Goal: Task Accomplishment & Management: Complete application form

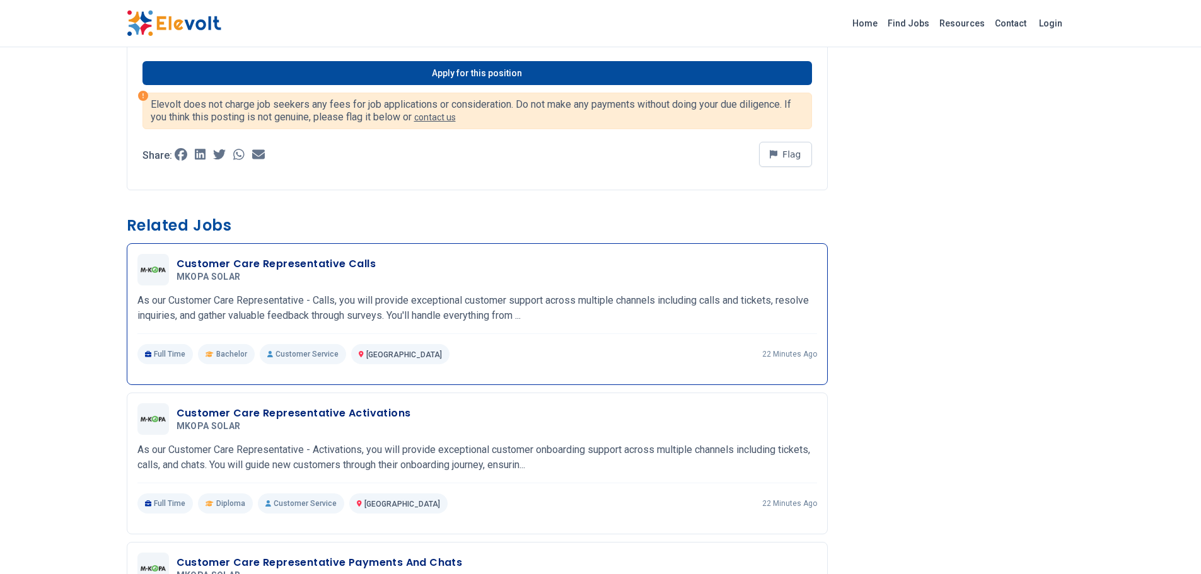
scroll to position [630, 0]
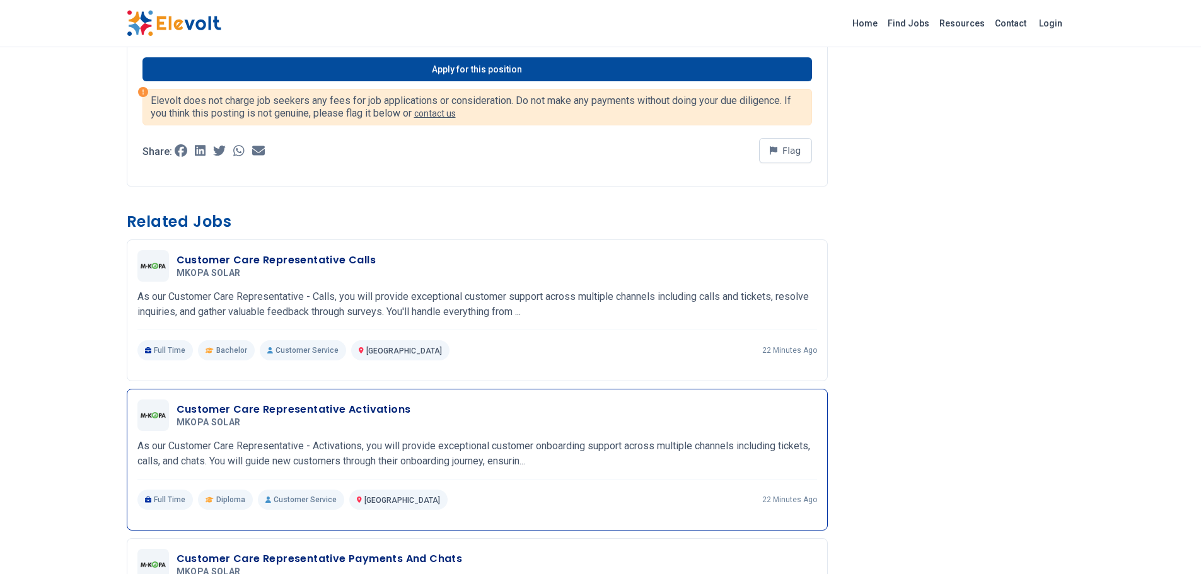
click at [217, 410] on h3 "Customer Care Representative Activations" at bounding box center [293, 409] width 234 height 15
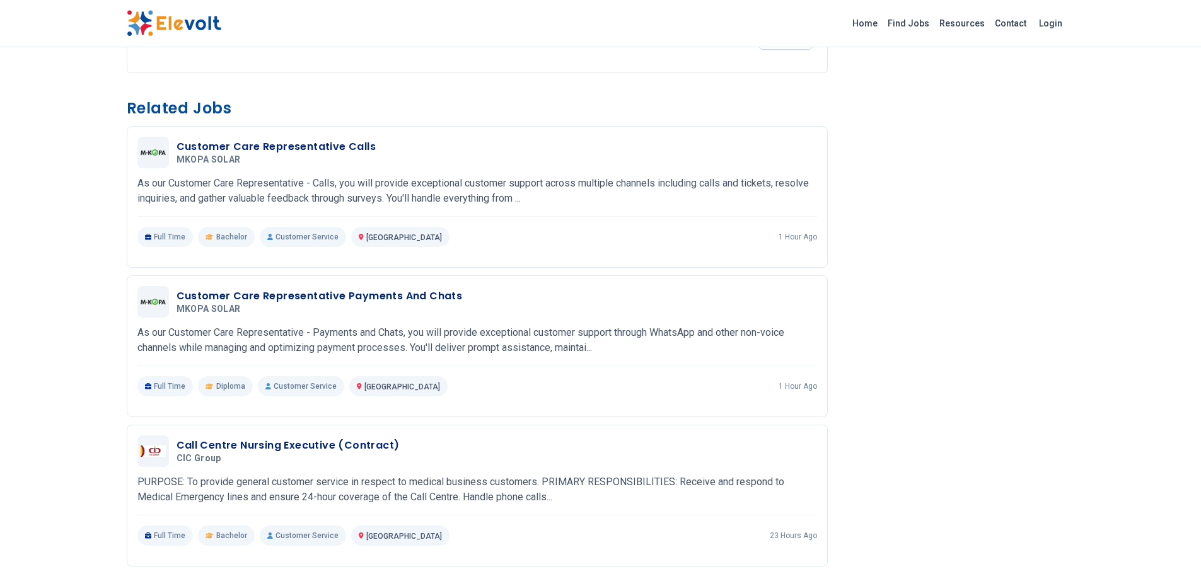
scroll to position [315, 0]
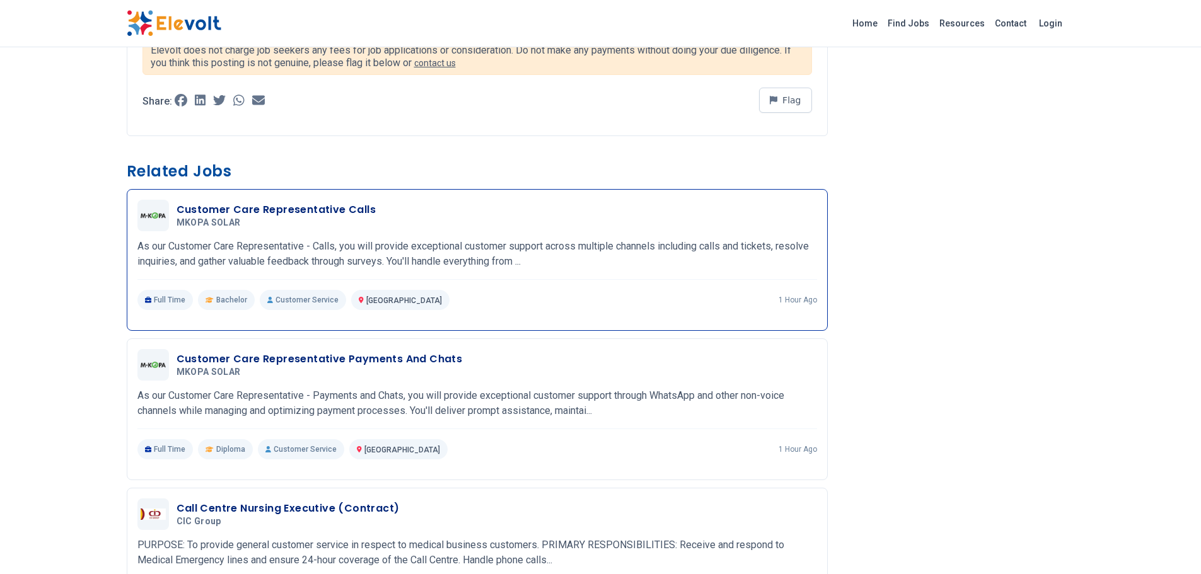
click at [304, 213] on h3 "Customer Care Representative Calls" at bounding box center [276, 209] width 200 height 15
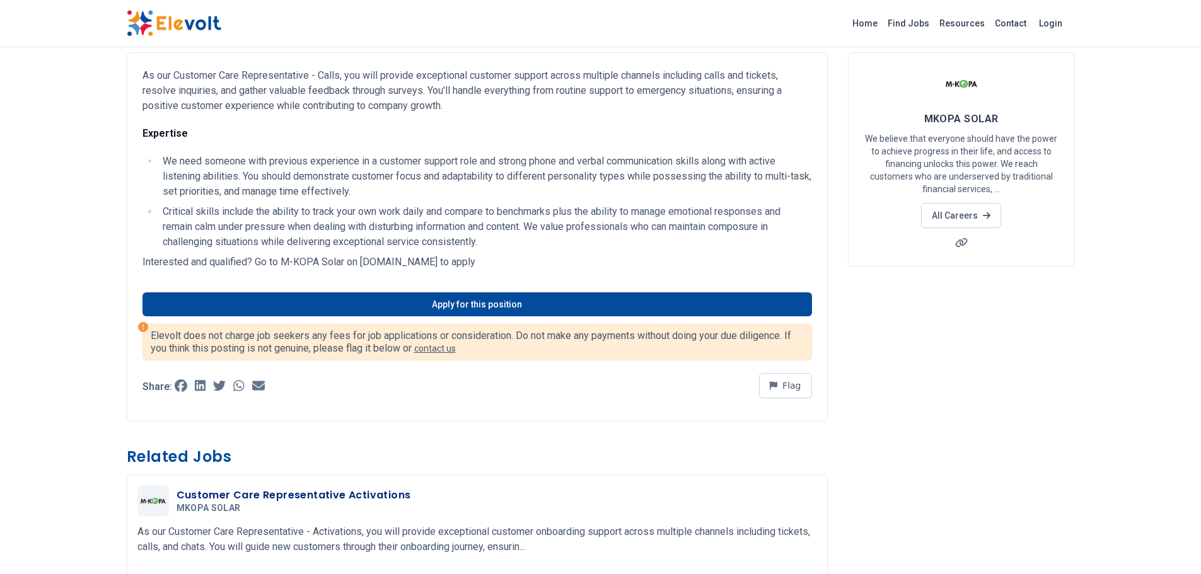
scroll to position [252, 0]
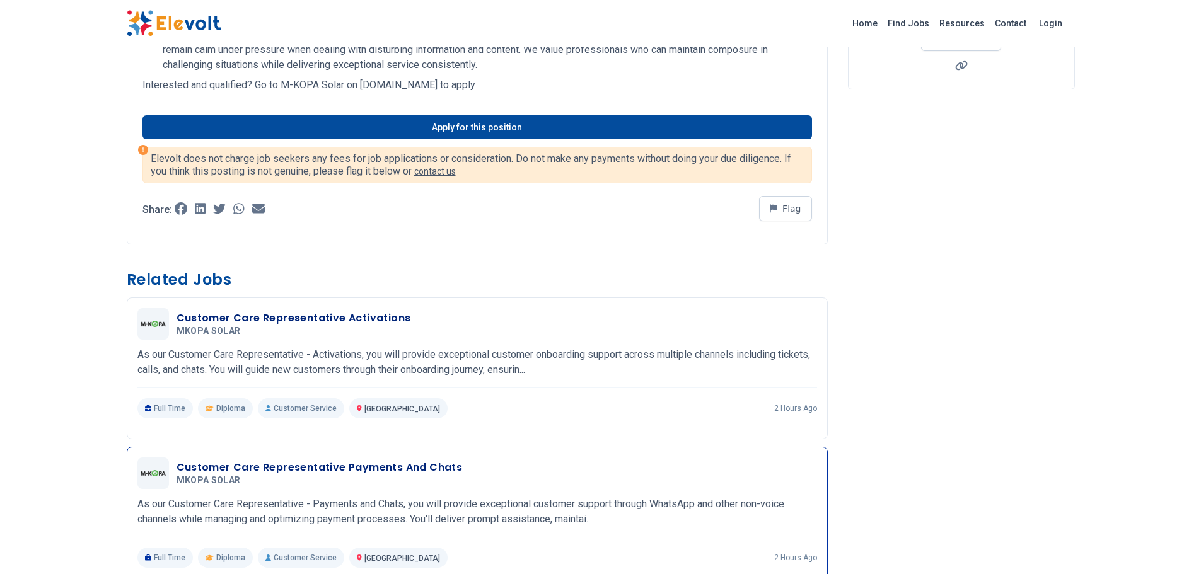
click at [350, 468] on h3 "Customer Care Representative Payments And Chats" at bounding box center [319, 467] width 286 height 15
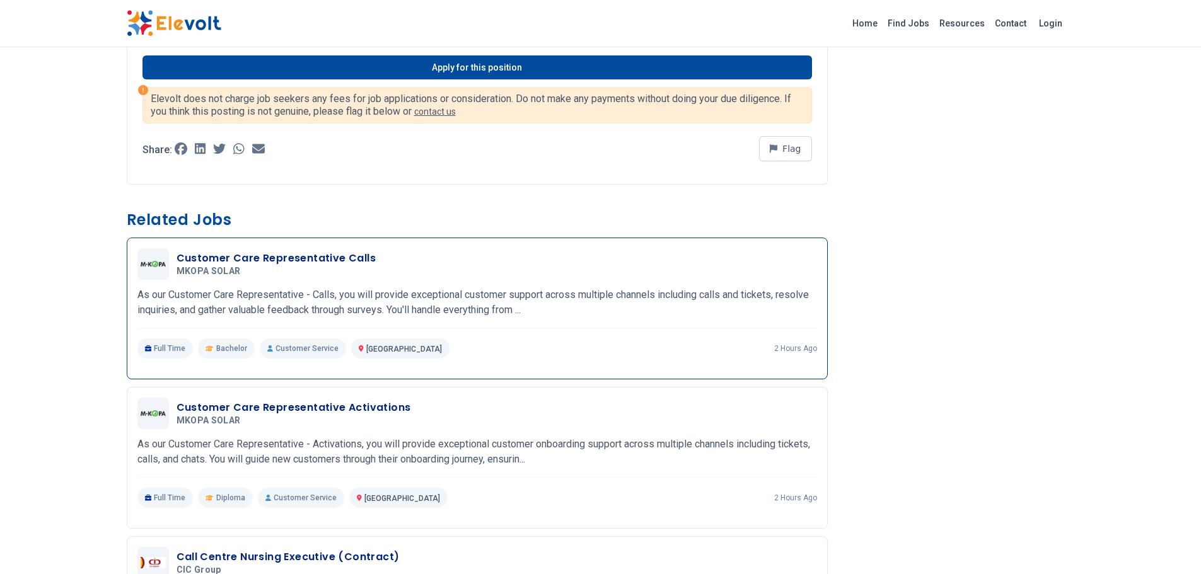
scroll to position [290, 0]
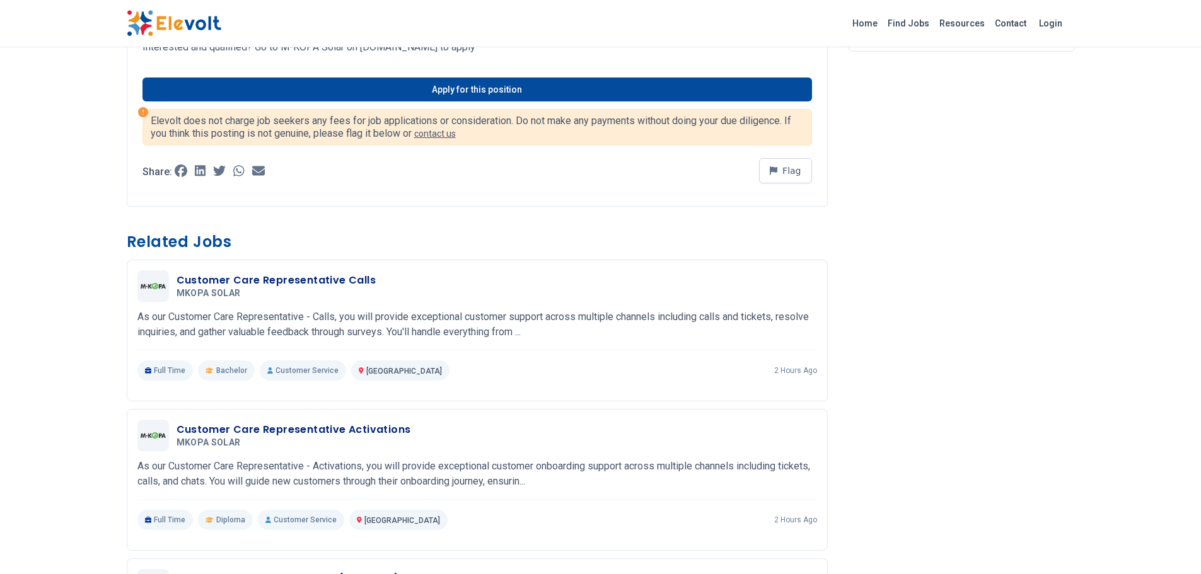
click at [446, 4] on div "Home Find Jobs Resources Contact Login" at bounding box center [600, 23] width 1201 height 47
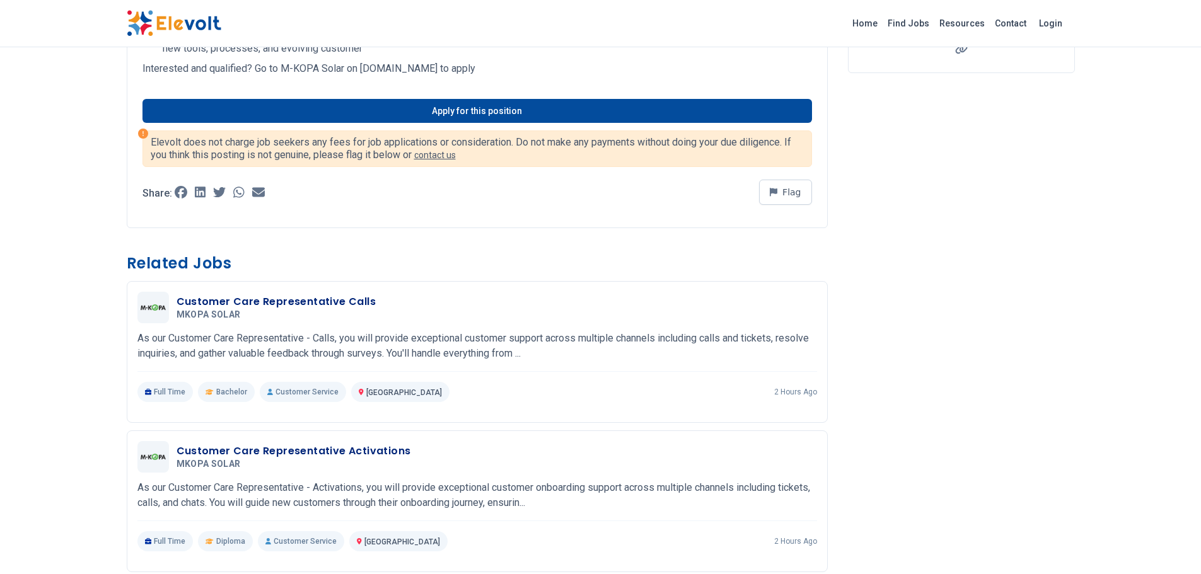
scroll to position [227, 0]
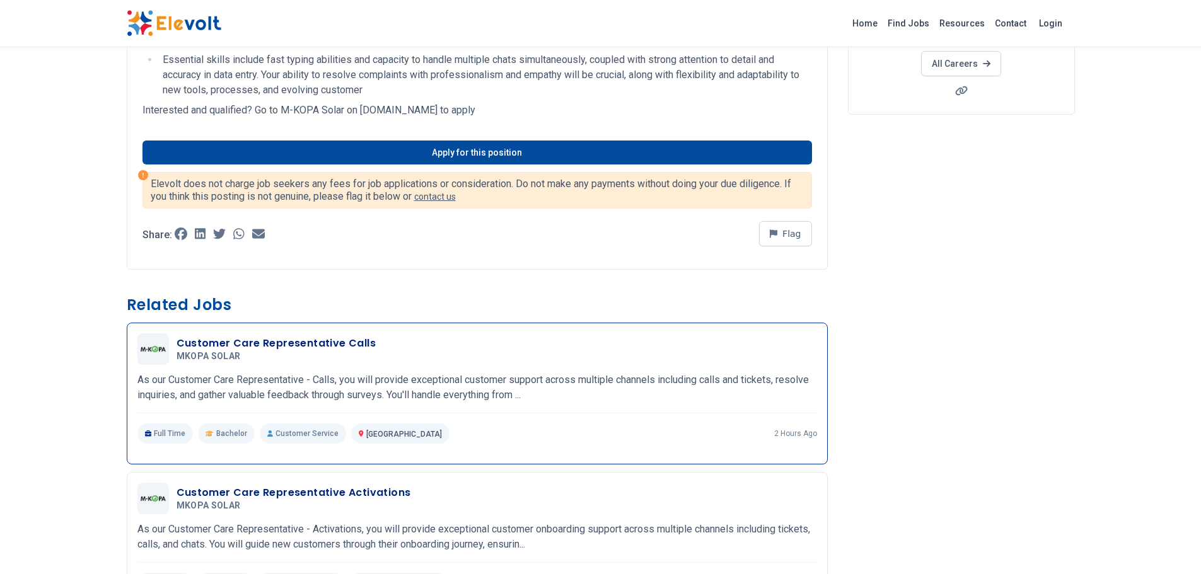
click at [237, 342] on h3 "Customer Care Representative Calls" at bounding box center [276, 343] width 200 height 15
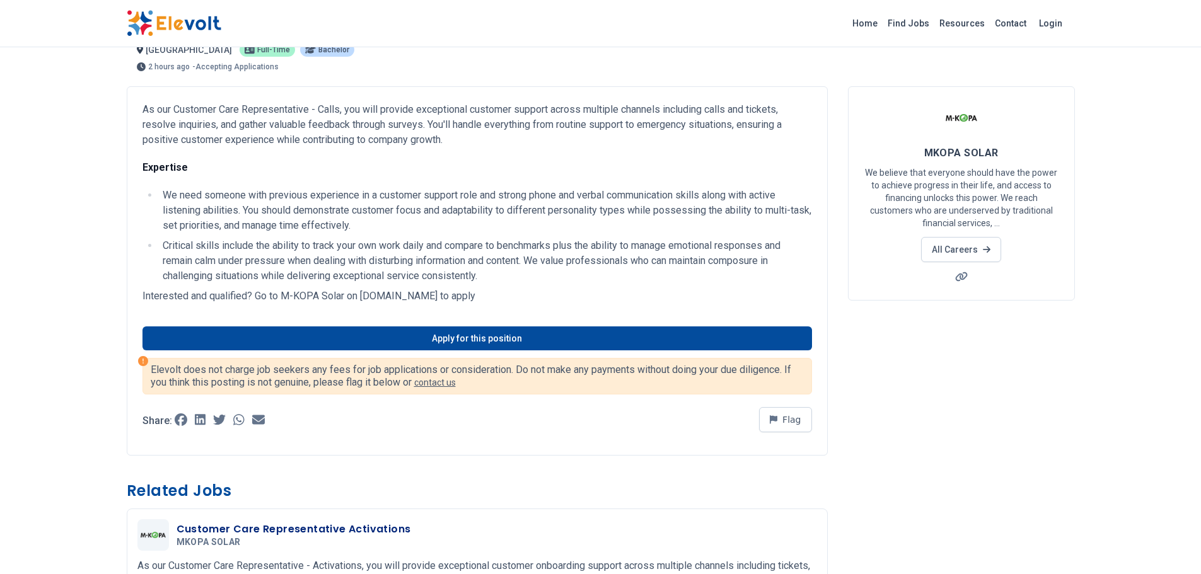
scroll to position [63, 0]
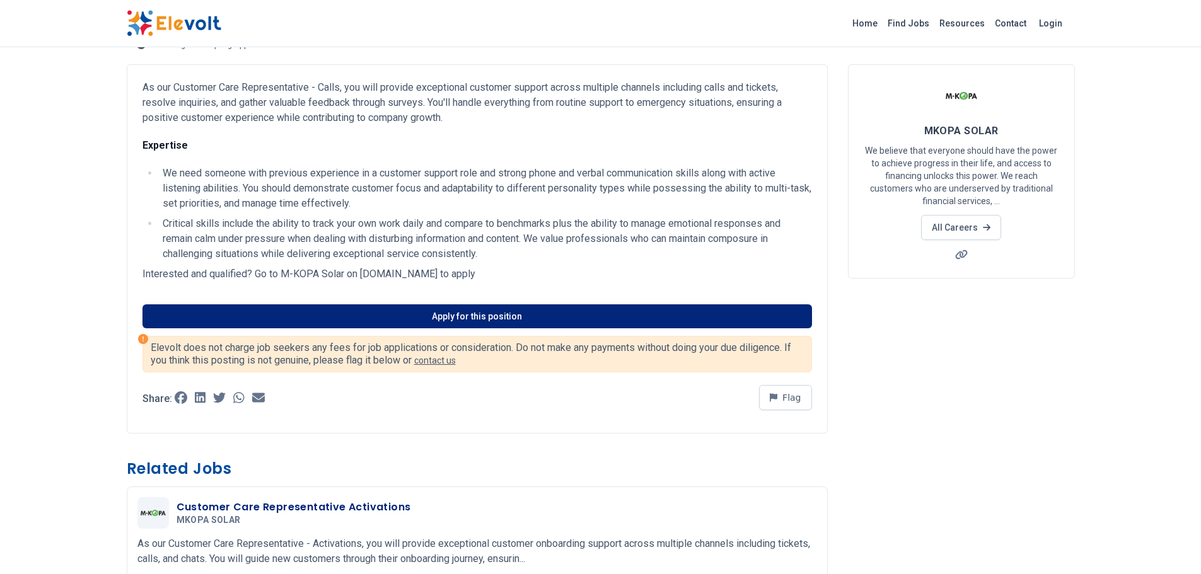
click at [334, 315] on link "Apply for this position" at bounding box center [476, 316] width 669 height 24
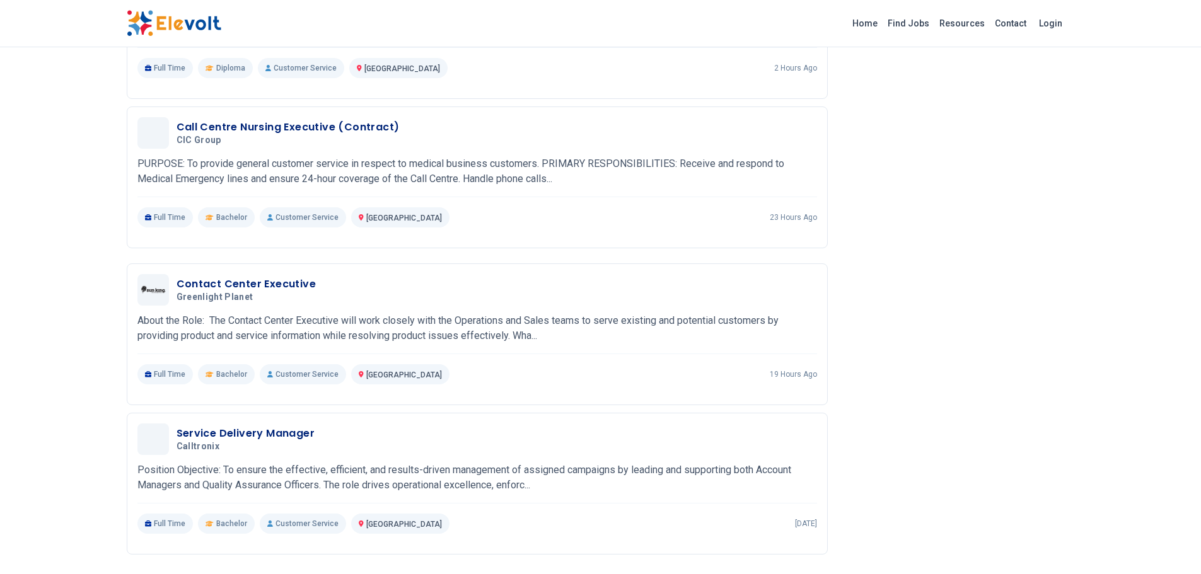
scroll to position [756, 0]
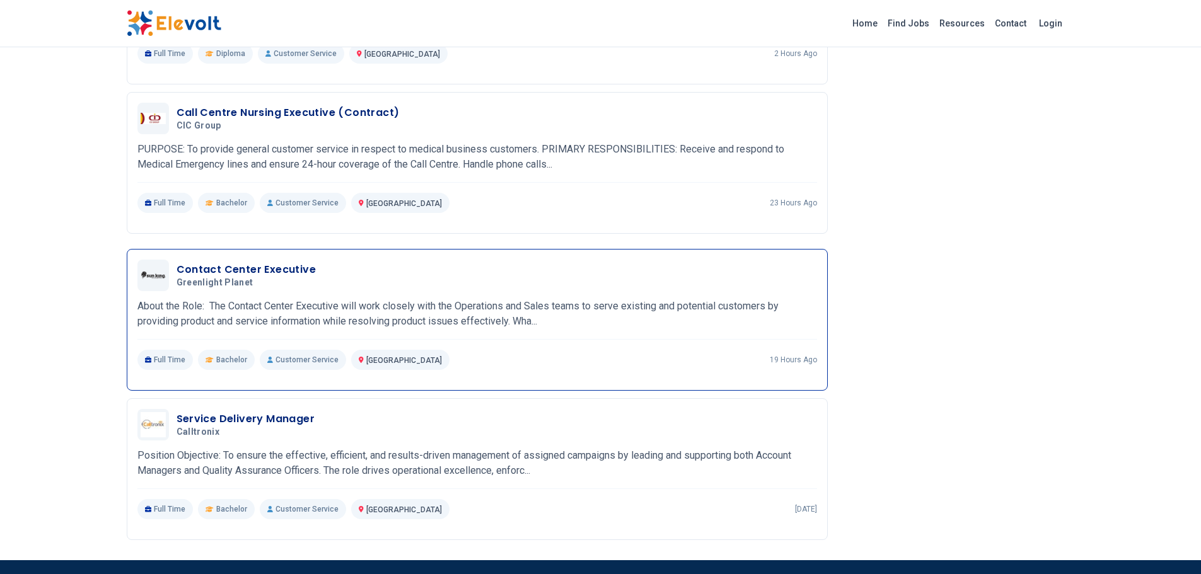
click at [276, 265] on h3 "Contact Center Executive" at bounding box center [246, 269] width 140 height 15
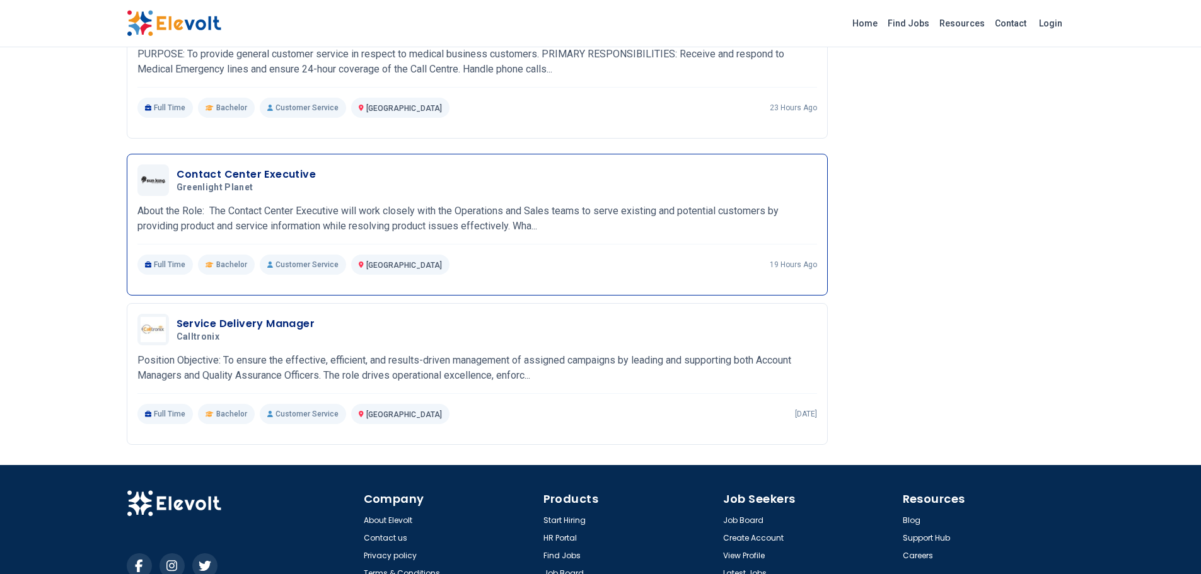
scroll to position [882, 0]
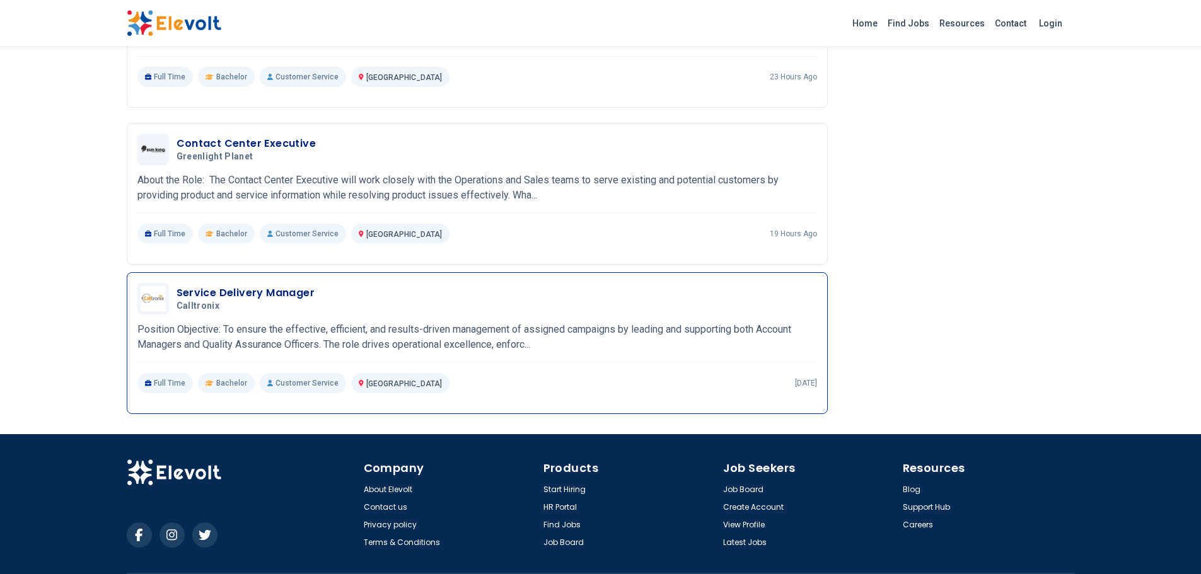
click at [292, 297] on h3 "Service Delivery Manager" at bounding box center [245, 293] width 139 height 15
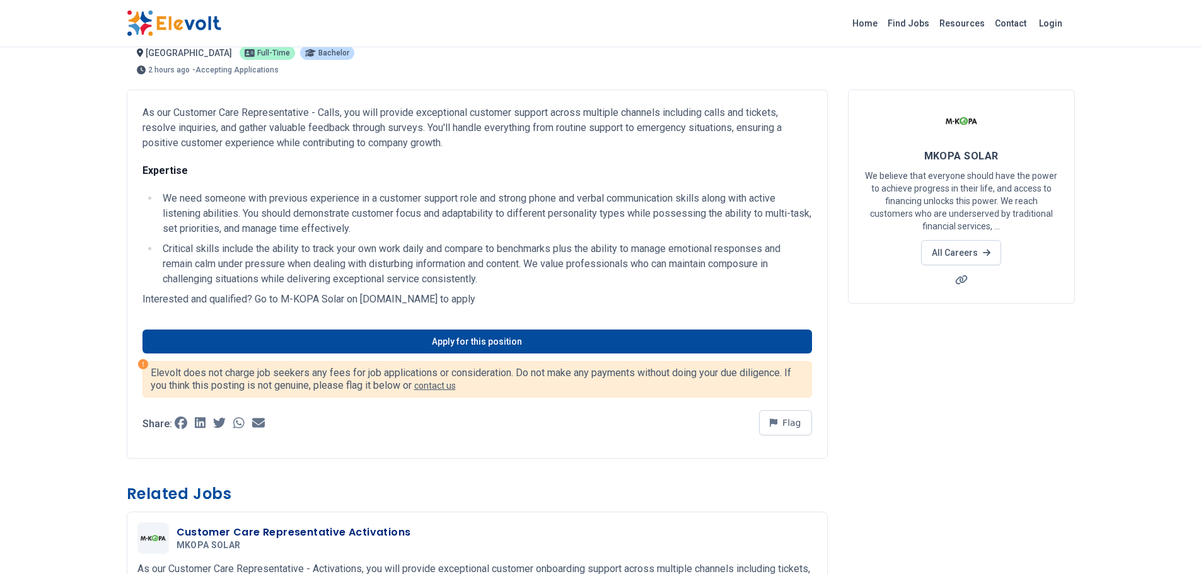
scroll to position [0, 0]
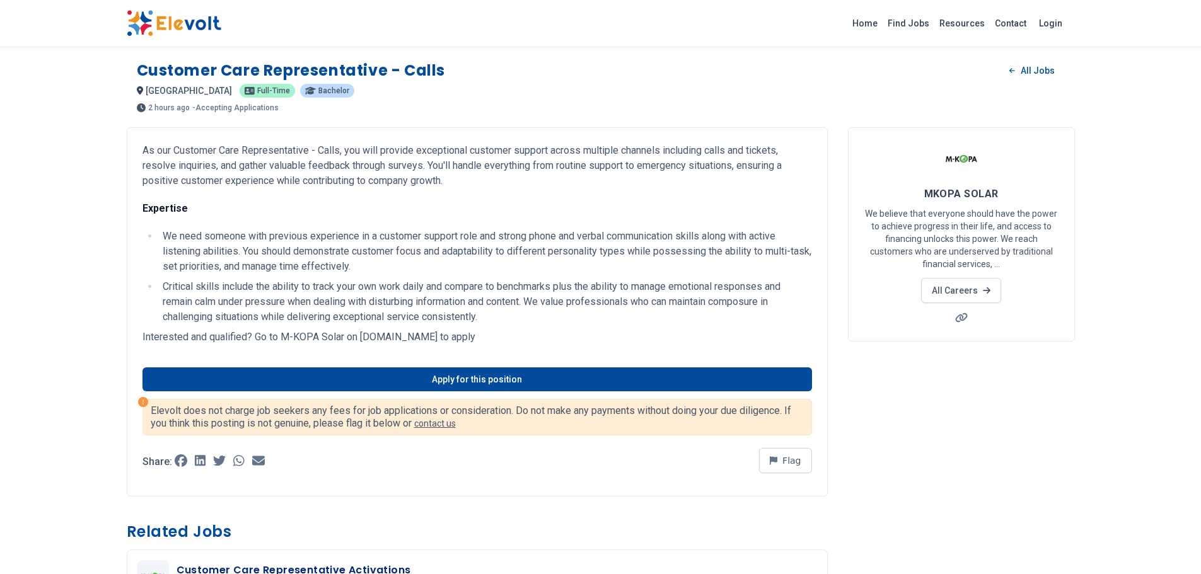
click at [173, 28] on img at bounding box center [174, 23] width 95 height 26
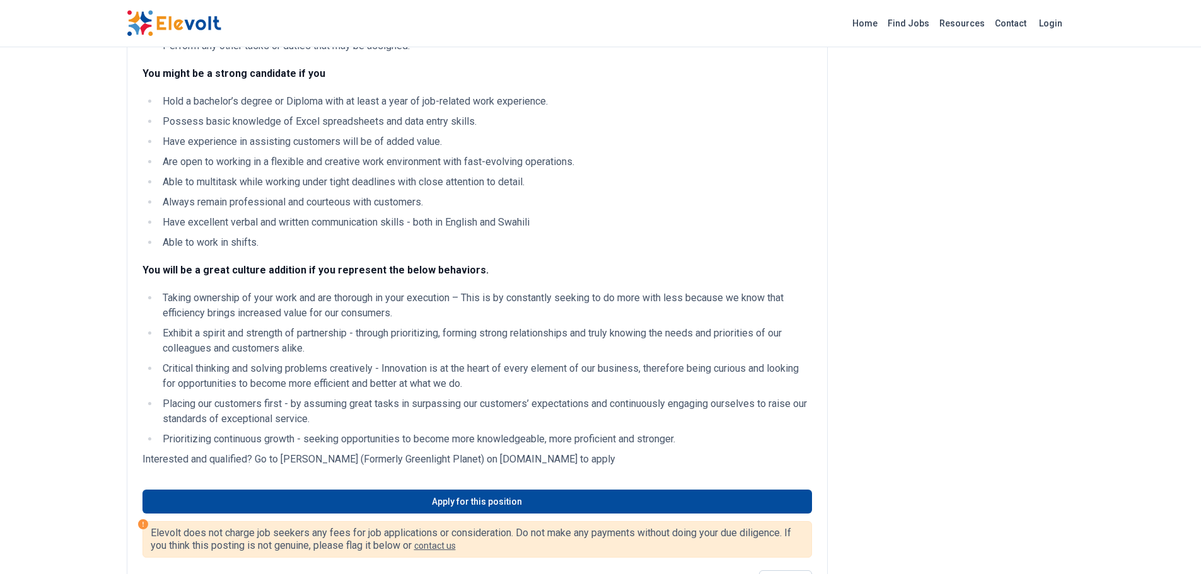
scroll to position [504, 0]
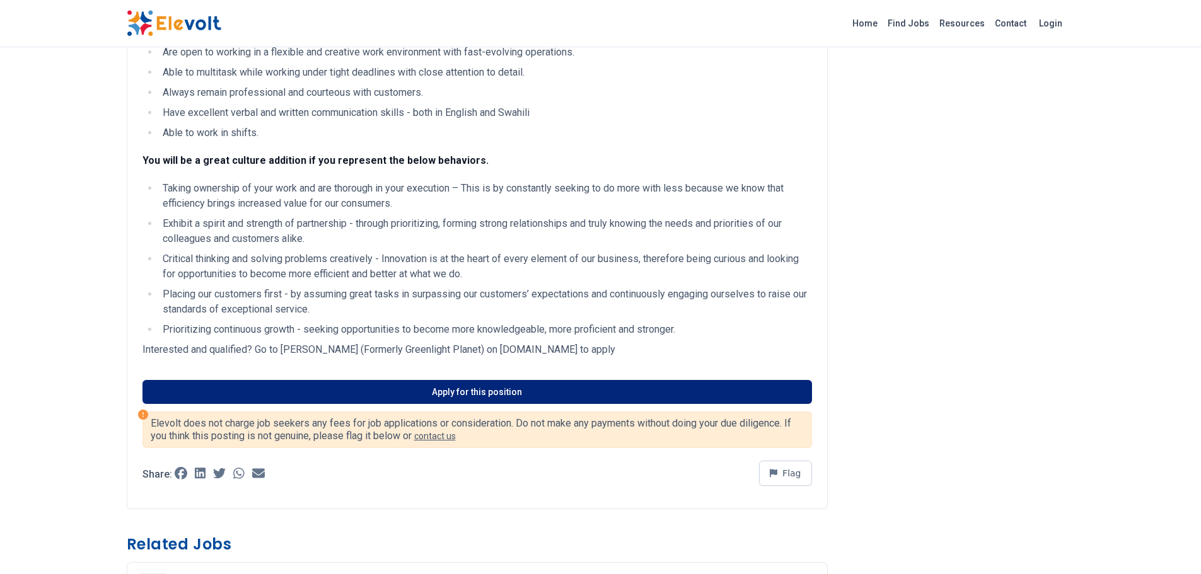
click at [393, 392] on link "Apply for this position" at bounding box center [476, 392] width 669 height 24
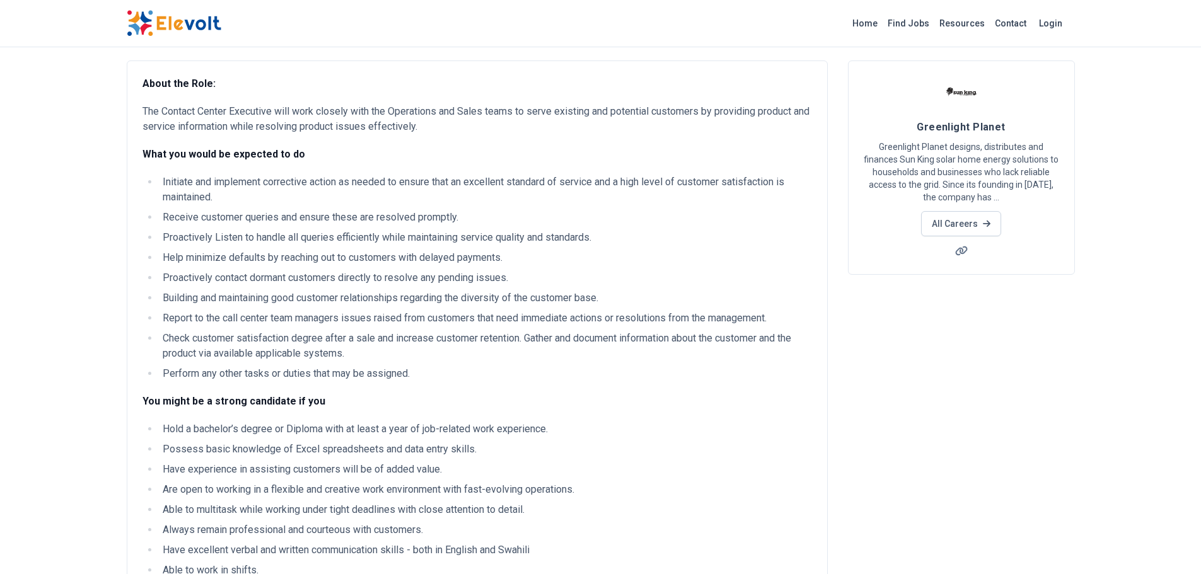
scroll to position [0, 0]
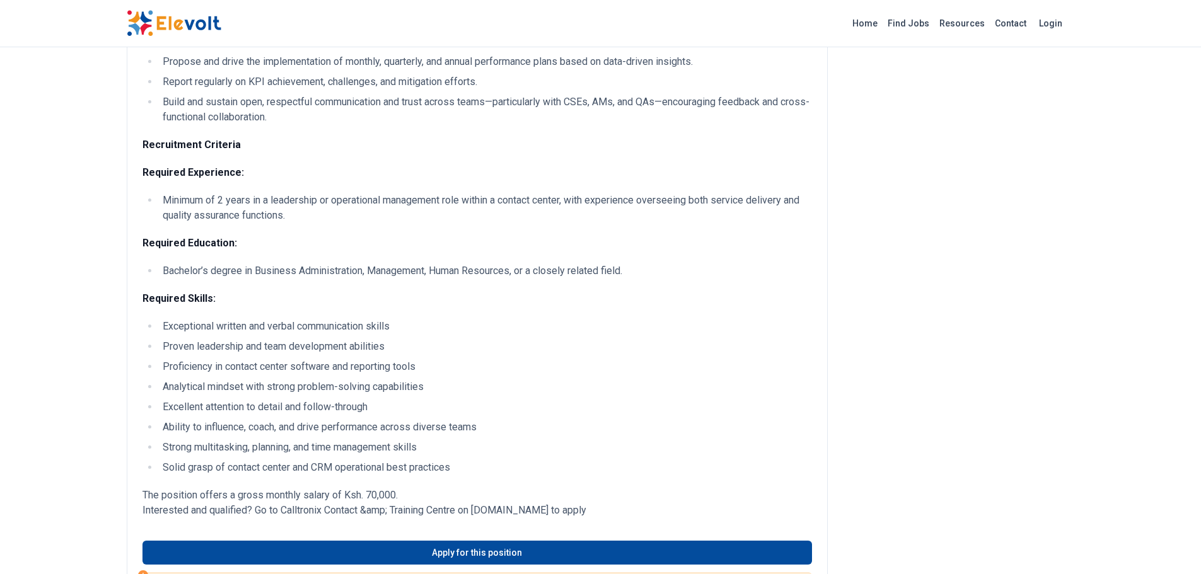
scroll to position [819, 0]
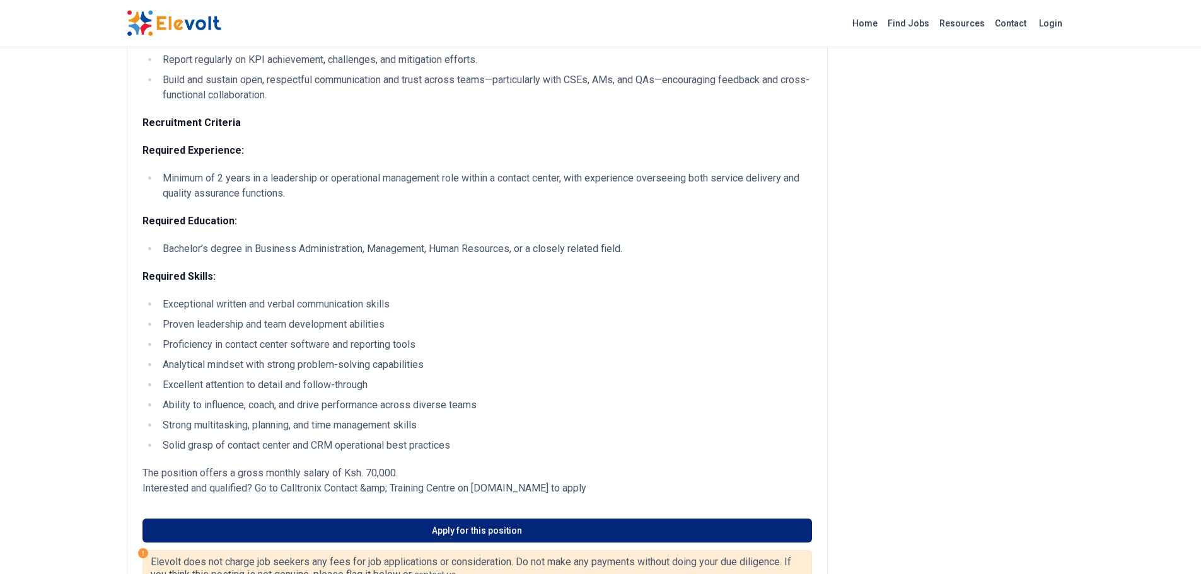
click at [523, 543] on link "Apply for this position" at bounding box center [476, 531] width 669 height 24
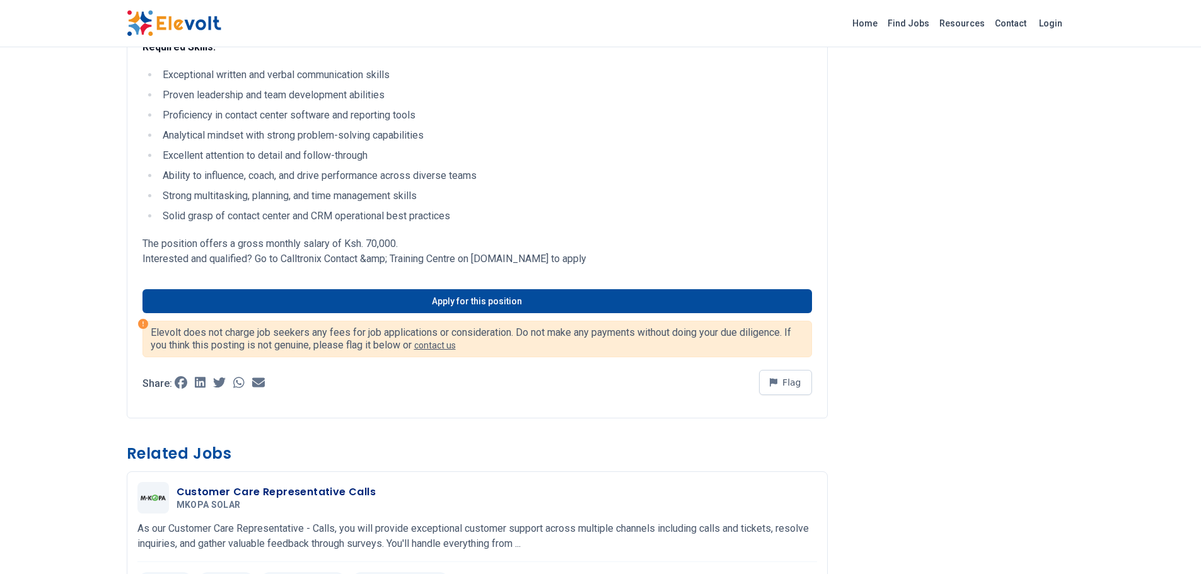
scroll to position [1072, 0]
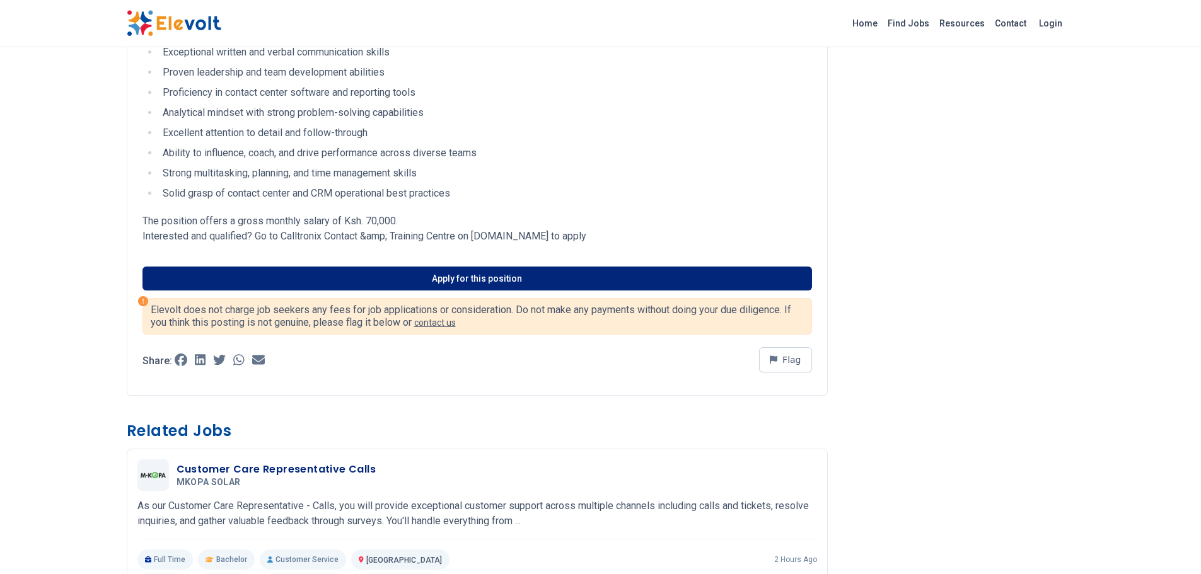
click at [395, 291] on link "Apply for this position" at bounding box center [476, 279] width 669 height 24
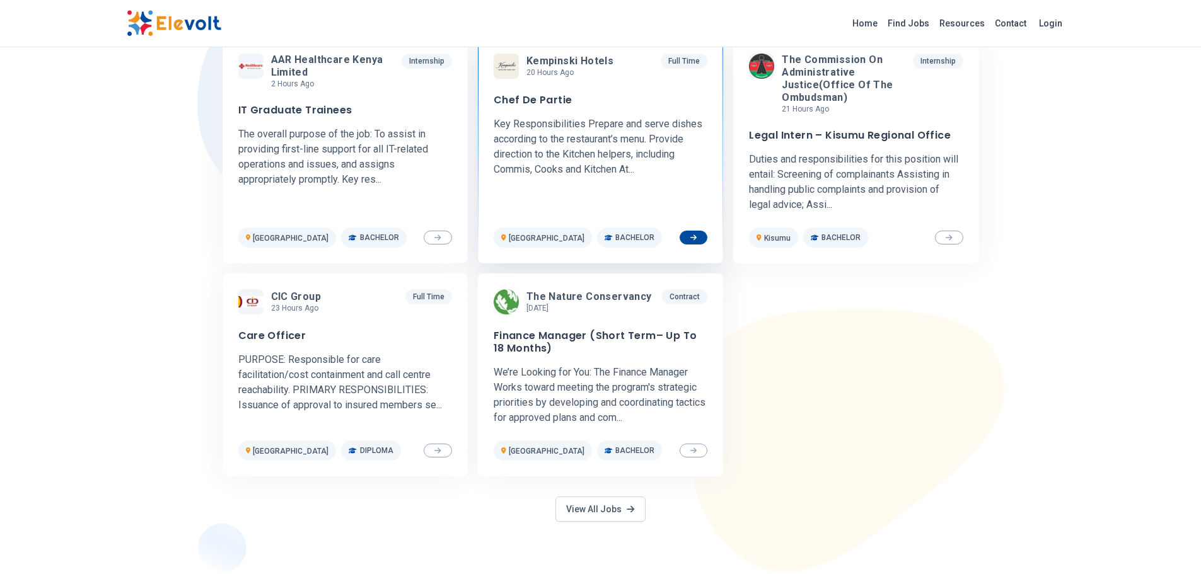
scroll to position [441, 0]
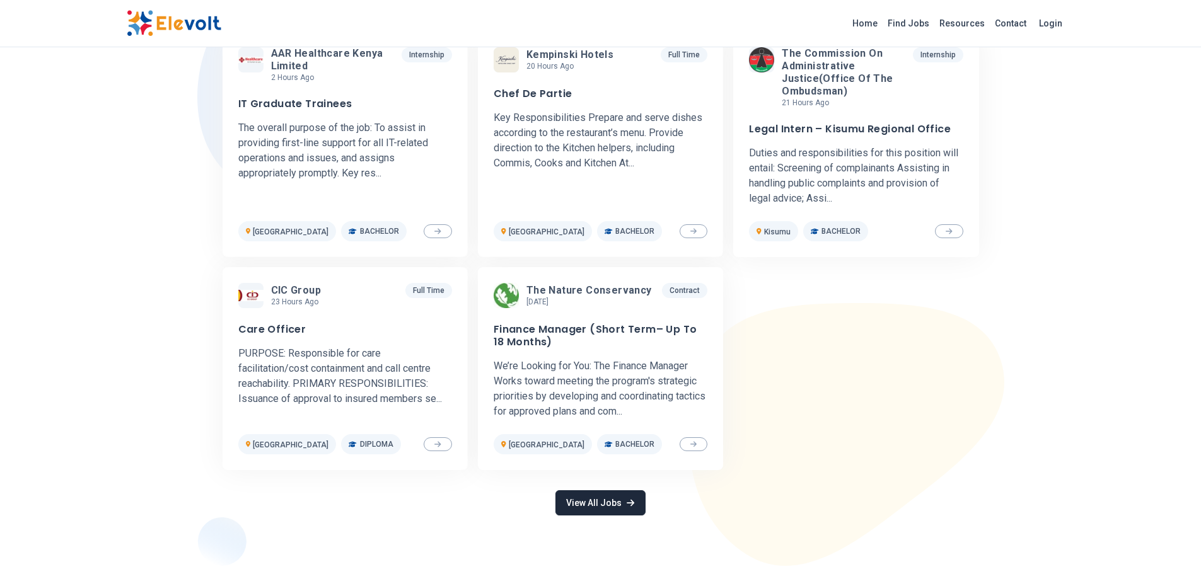
click at [587, 506] on link "View All Jobs" at bounding box center [600, 502] width 90 height 25
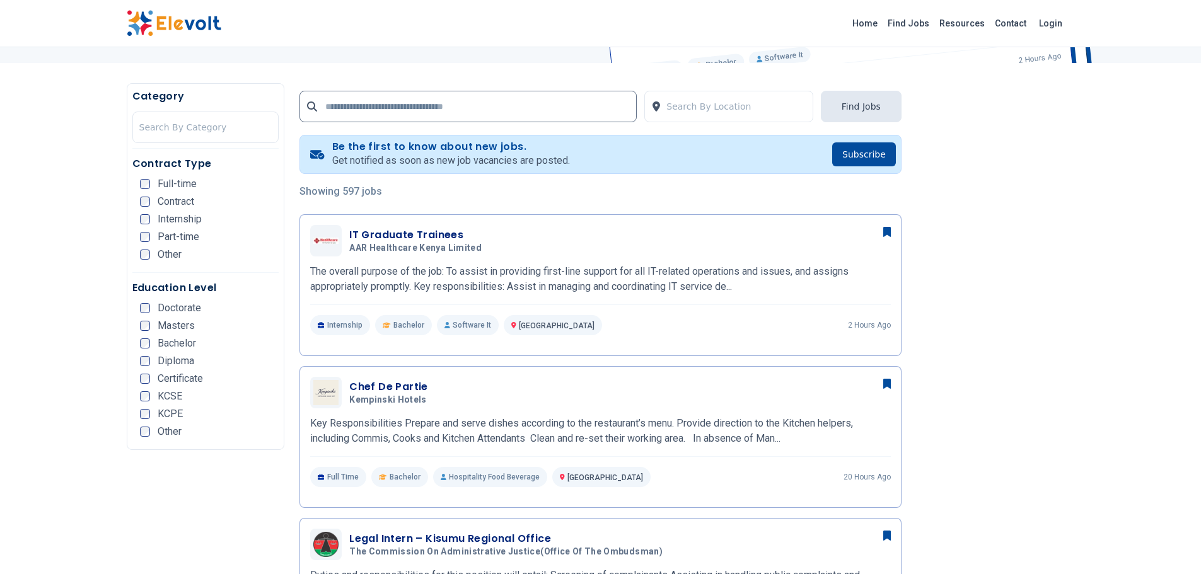
scroll to position [252, 0]
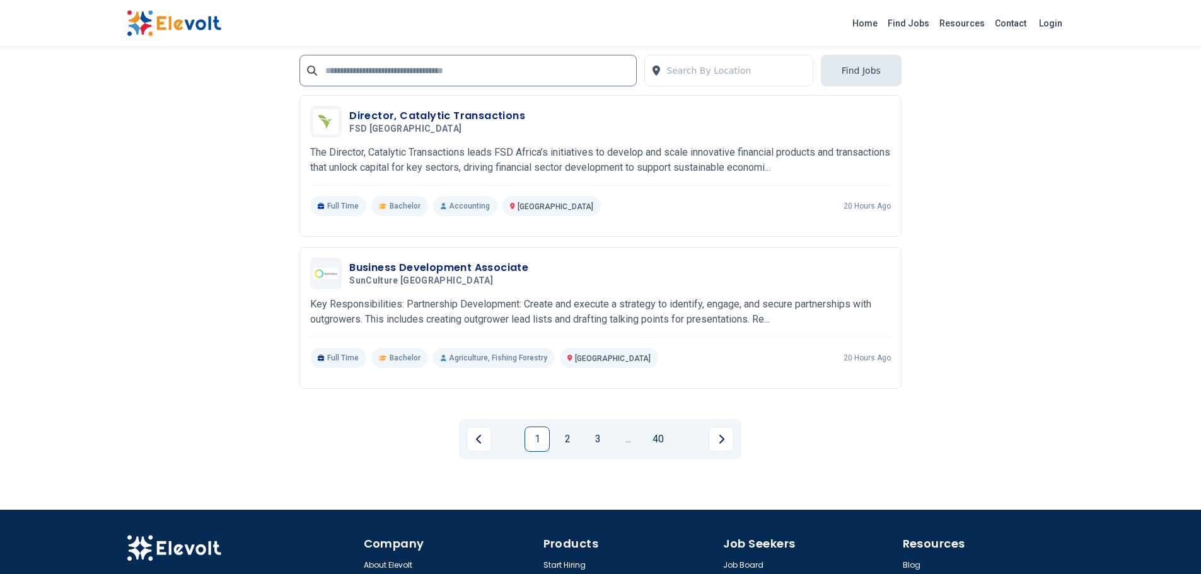
scroll to position [2647, 0]
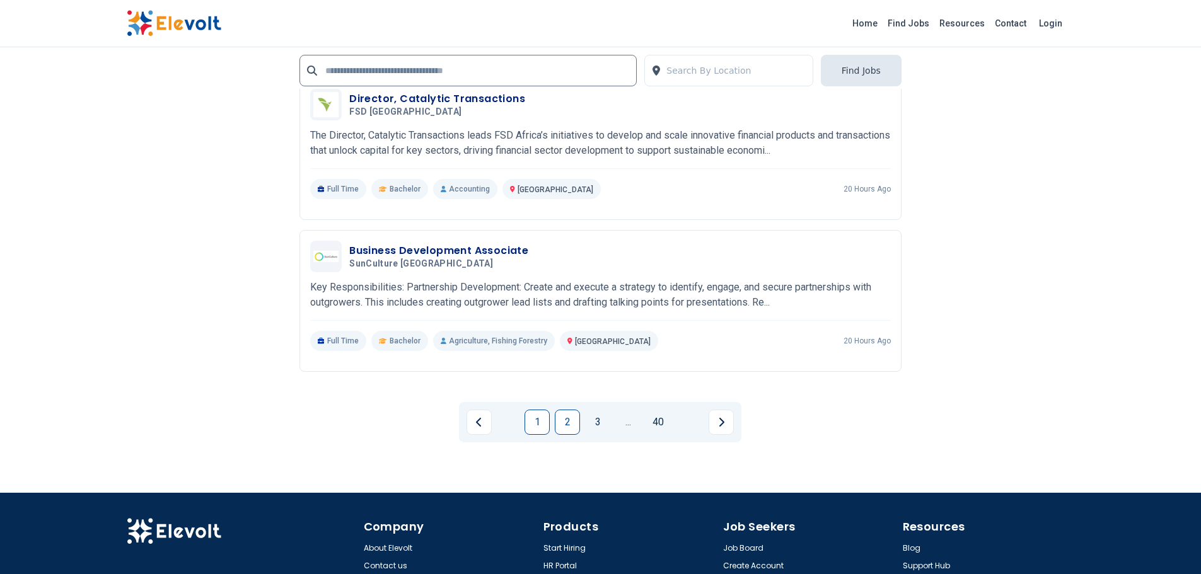
click at [570, 425] on link "2" at bounding box center [567, 422] width 25 height 25
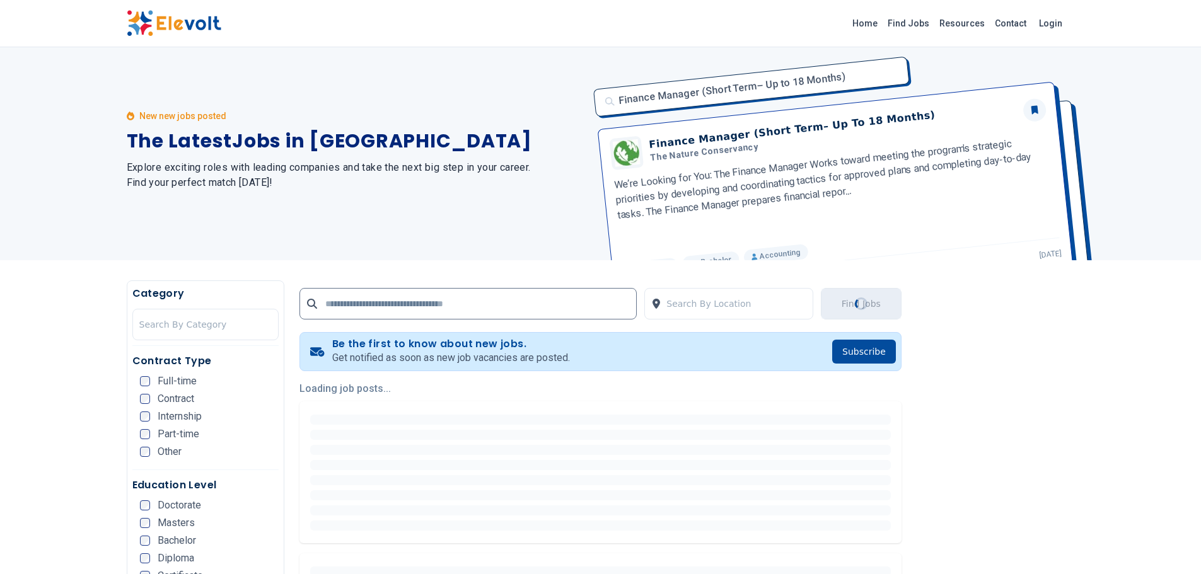
scroll to position [0, 0]
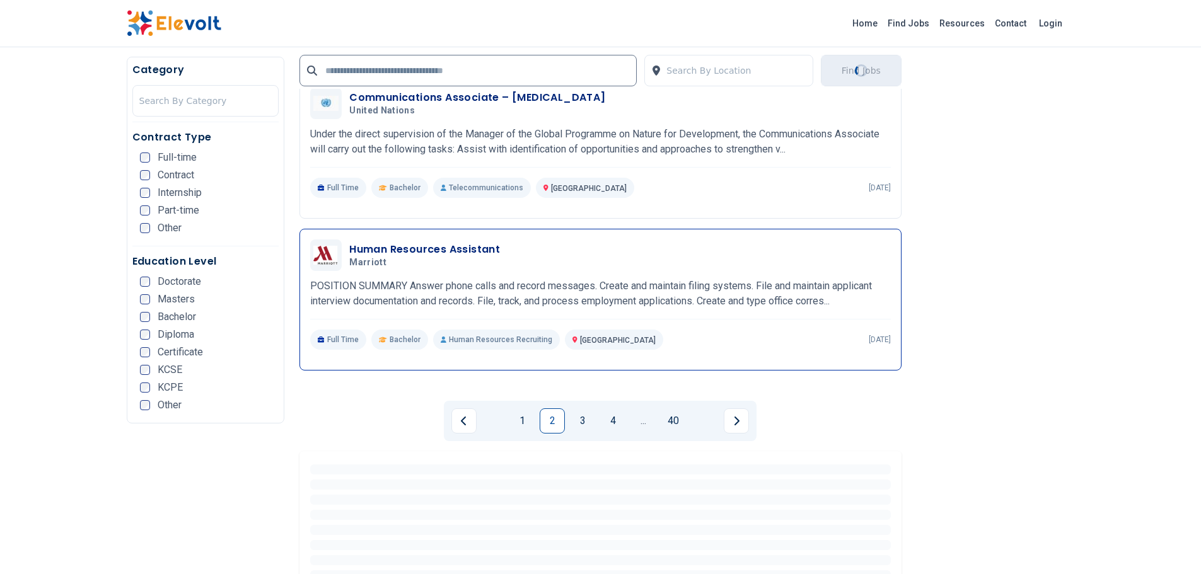
scroll to position [2710, 0]
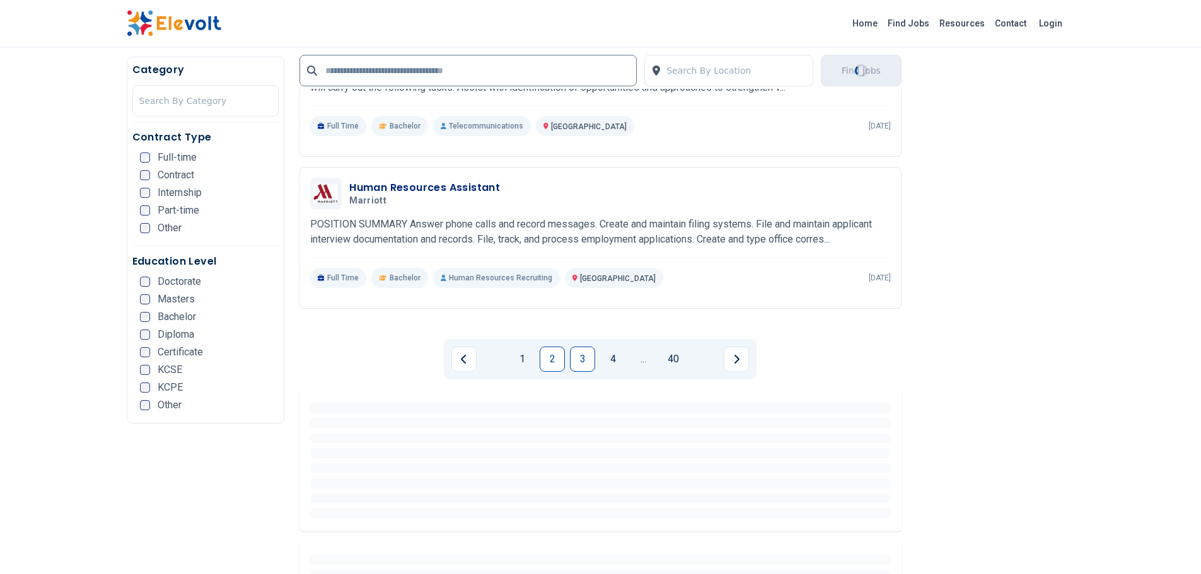
click at [589, 362] on link "3" at bounding box center [582, 359] width 25 height 25
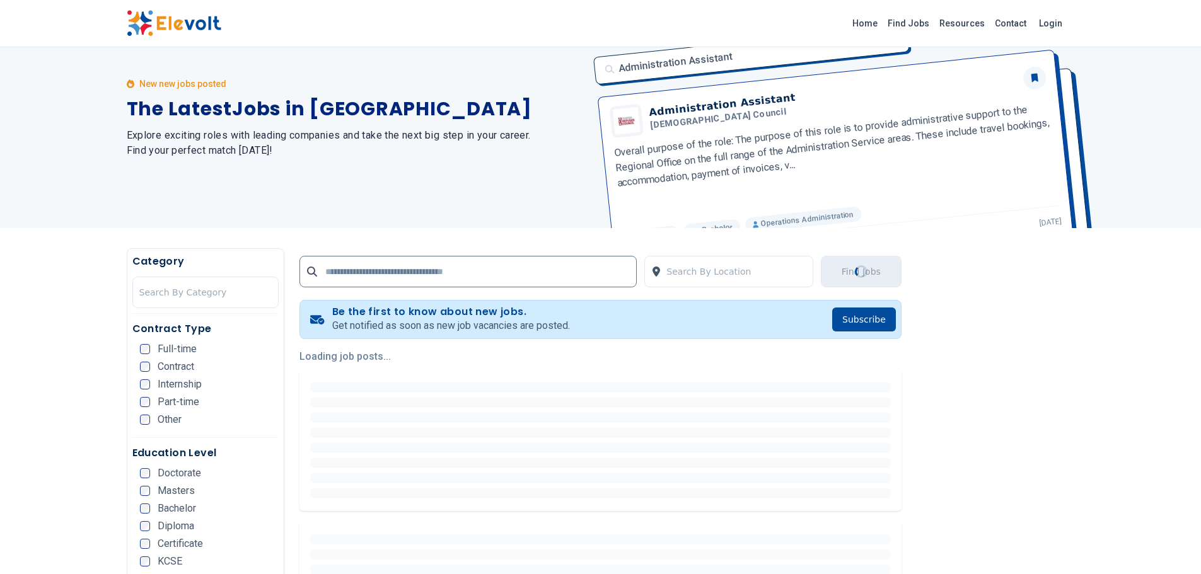
scroll to position [14, 0]
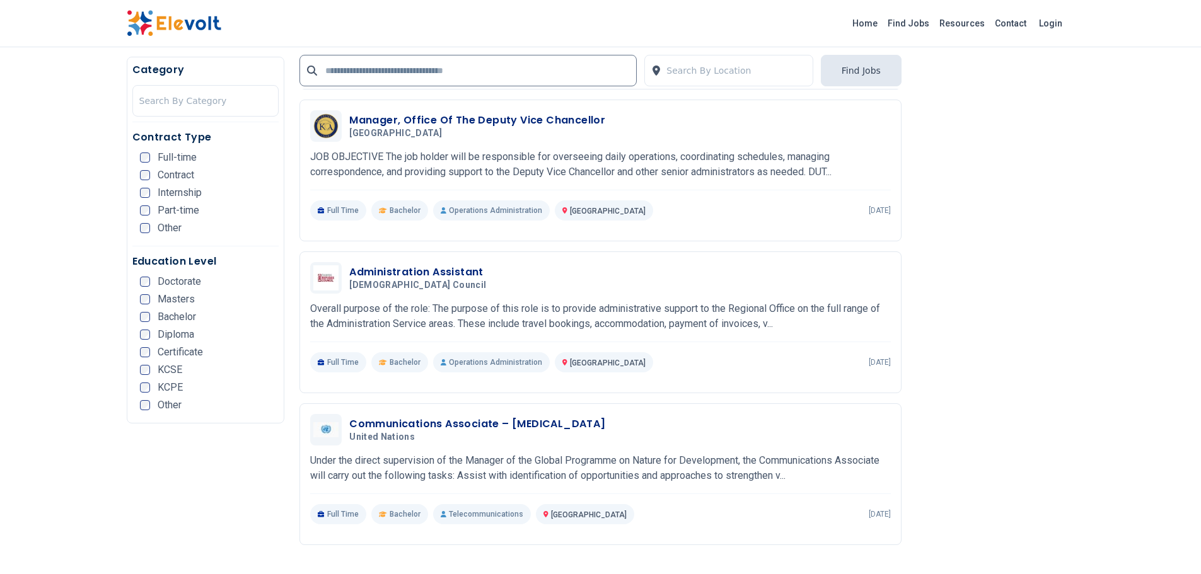
scroll to position [1261, 0]
